Goal: Check status: Check status

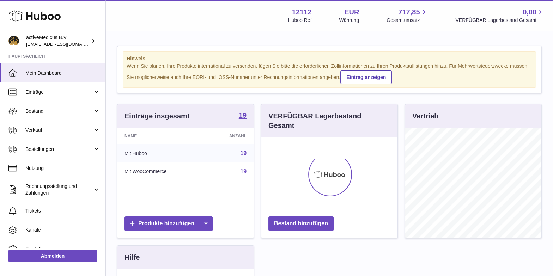
scroll to position [110, 136]
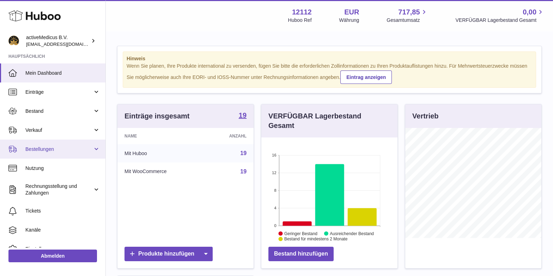
click at [57, 148] on span "Bestellungen" at bounding box center [58, 149] width 67 height 7
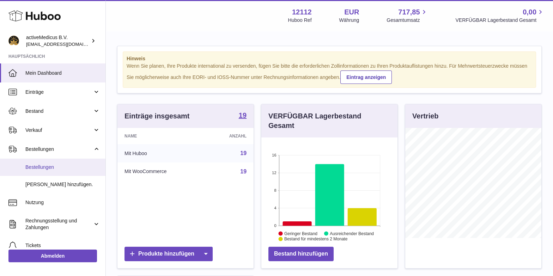
click at [56, 164] on link "Bestellungen" at bounding box center [52, 167] width 105 height 17
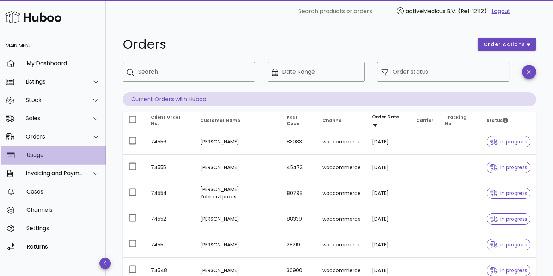
click at [52, 149] on div "Usage" at bounding box center [63, 154] width 74 height 15
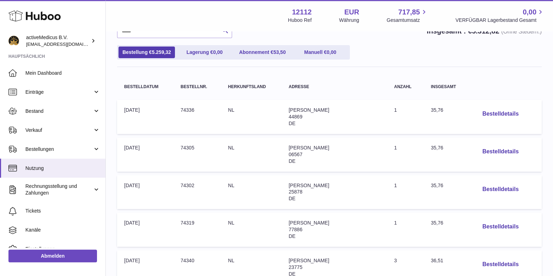
scroll to position [74, 0]
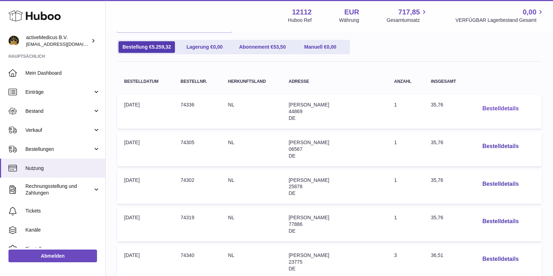
click at [497, 107] on button "Bestelldetails" at bounding box center [500, 109] width 48 height 14
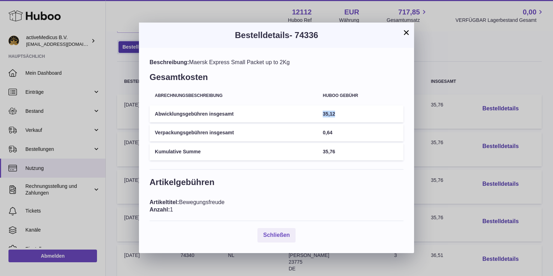
drag, startPoint x: 356, startPoint y: 115, endPoint x: 321, endPoint y: 115, distance: 35.2
click at [319, 115] on td "35,12" at bounding box center [360, 113] width 86 height 17
click at [355, 114] on td "35,12" at bounding box center [360, 113] width 86 height 17
click at [407, 33] on button "×" at bounding box center [406, 32] width 8 height 8
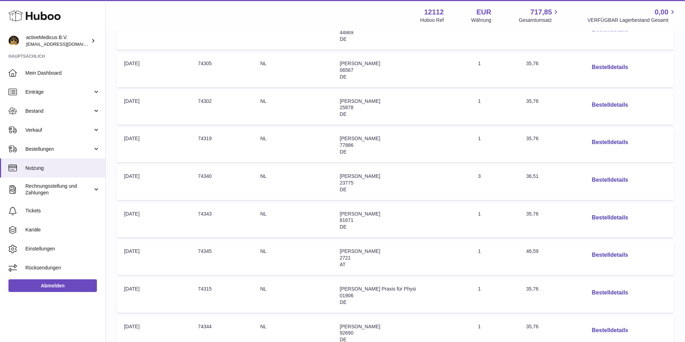
scroll to position [115, 0]
click at [552, 132] on td "Insgesamt: 35,76" at bounding box center [549, 146] width 60 height 34
click at [552, 216] on button "Bestelldetails" at bounding box center [610, 217] width 48 height 14
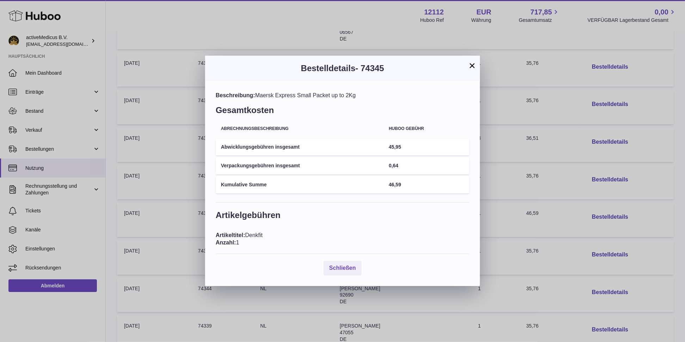
click at [474, 67] on button "×" at bounding box center [472, 65] width 8 height 8
